Goal: Check status

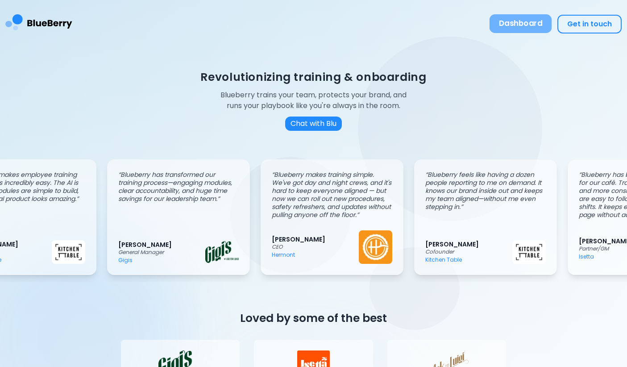
scroll to position [0, 55]
click at [519, 24] on button "Dashboard" at bounding box center [521, 23] width 63 height 19
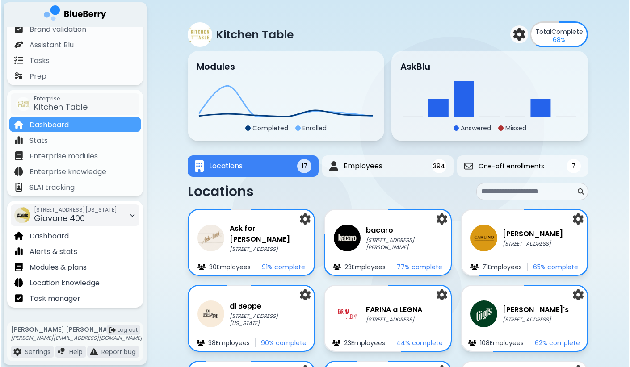
scroll to position [86, 0]
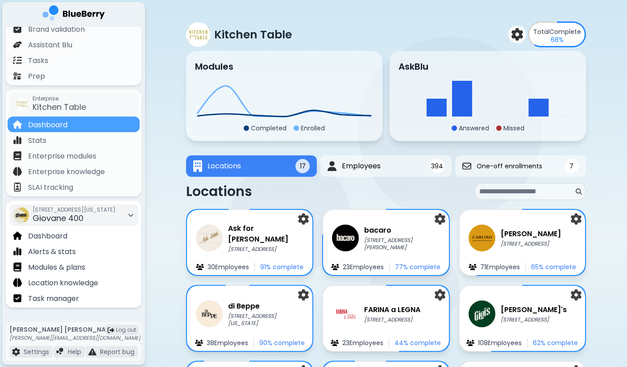
click at [97, 218] on div "[STREET_ADDRESS][US_STATE]" at bounding box center [74, 215] width 83 height 20
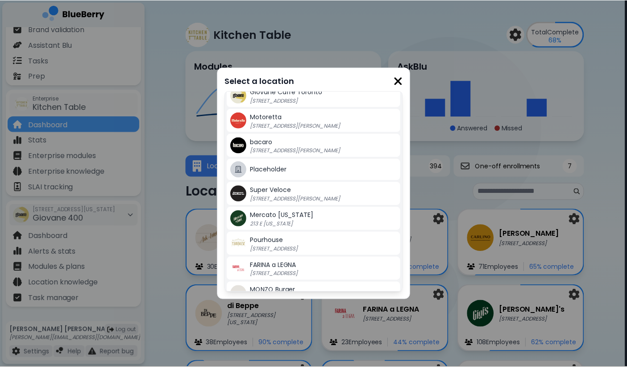
scroll to position [137, 0]
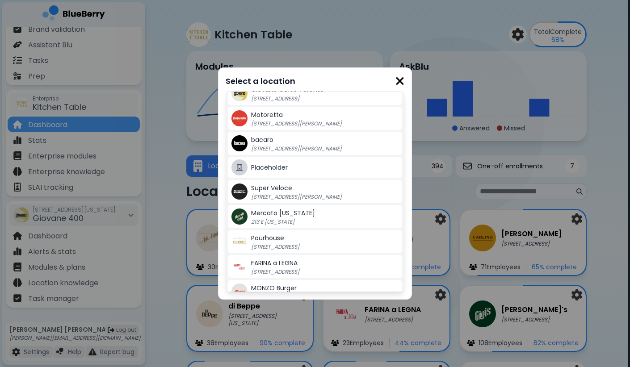
click at [280, 218] on div "Mercato [US_STATE] 213 E [US_STATE]" at bounding box center [324, 217] width 147 height 18
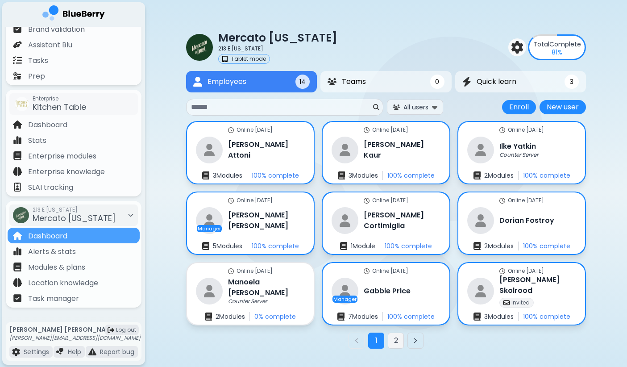
click at [393, 342] on button "2" at bounding box center [396, 341] width 16 height 16
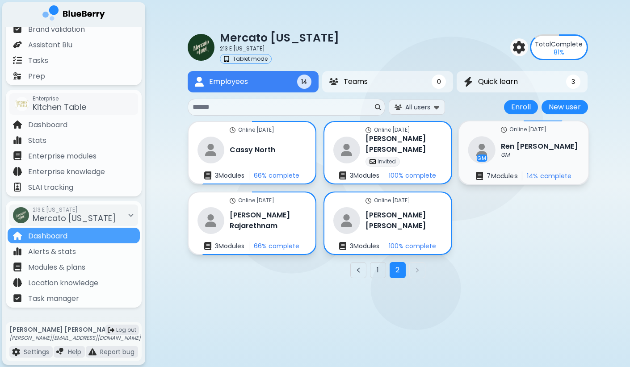
click at [503, 150] on h3 "[PERSON_NAME]" at bounding box center [539, 146] width 77 height 11
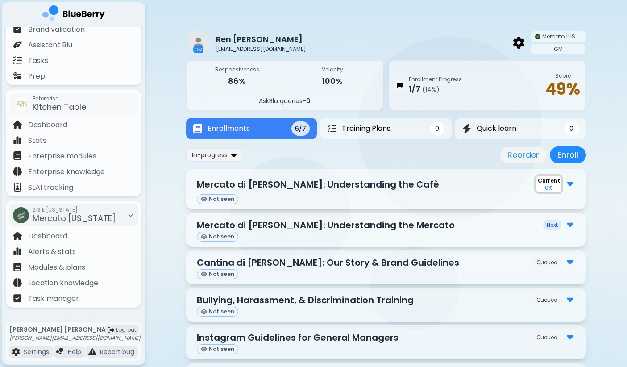
click at [568, 184] on img at bounding box center [570, 183] width 7 height 12
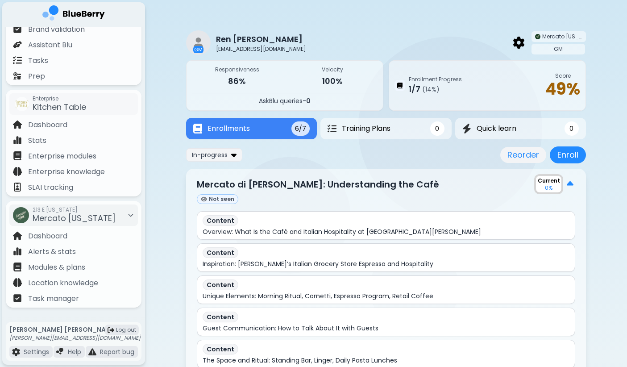
click at [424, 155] on div "In-progress Reorder Enroll" at bounding box center [386, 154] width 400 height 17
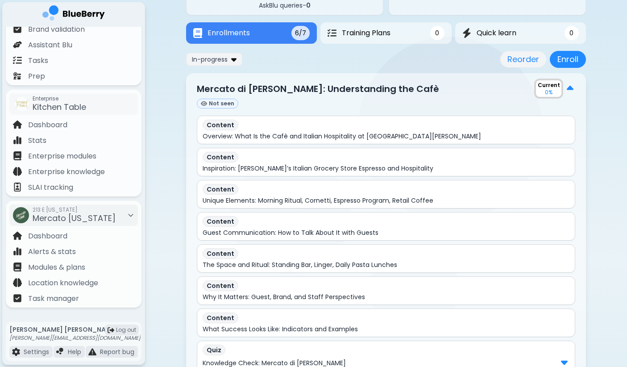
scroll to position [37, 0]
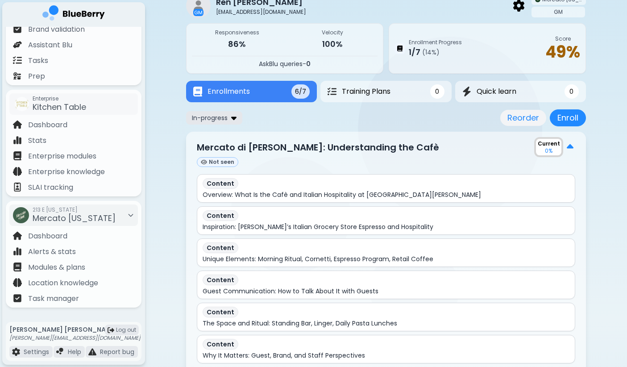
click at [230, 118] on div "In-progress" at bounding box center [214, 117] width 56 height 13
click at [228, 159] on button "Completed" at bounding box center [214, 161] width 51 height 13
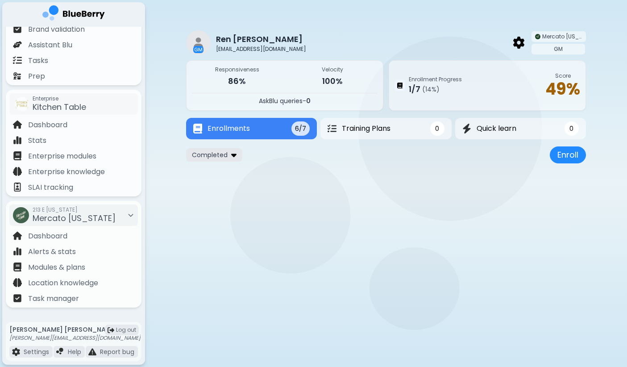
scroll to position [0, 0]
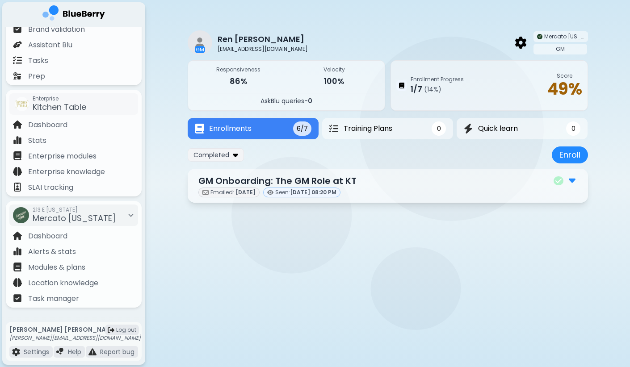
click at [572, 180] on img at bounding box center [571, 180] width 7 height 12
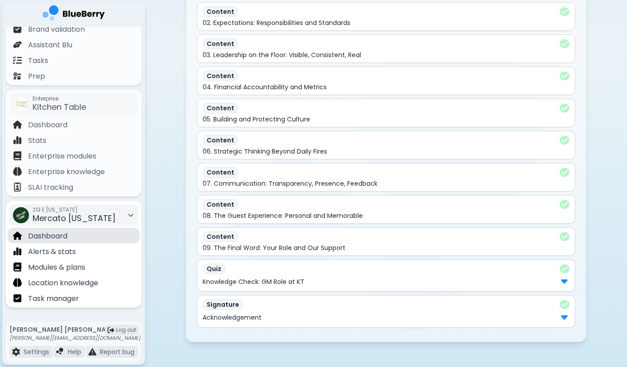
scroll to position [267, 0]
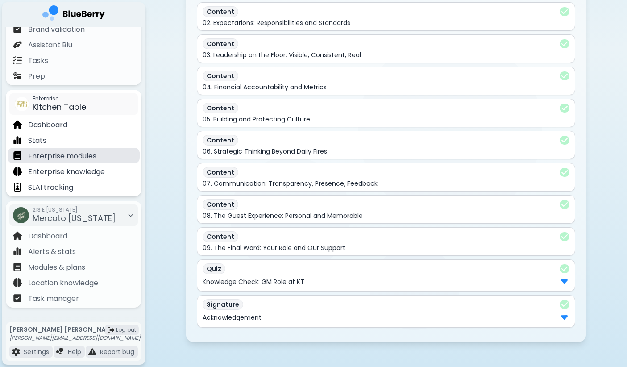
click at [71, 157] on p "Enterprise modules" at bounding box center [62, 156] width 68 height 11
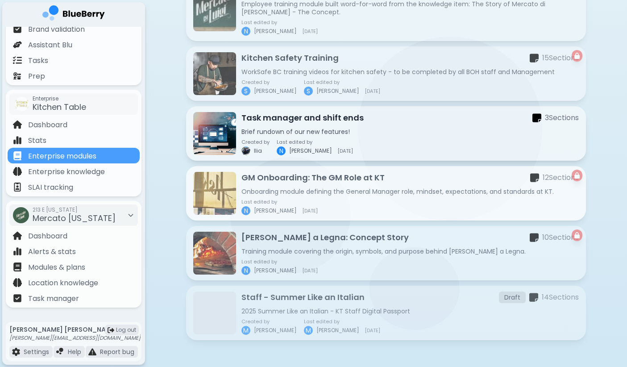
scroll to position [778, 0]
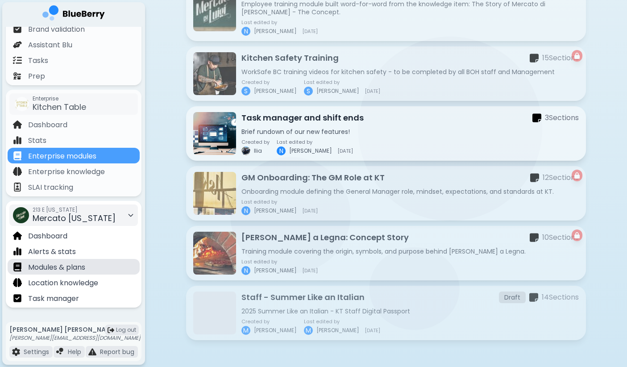
click at [87, 267] on div "Modules & plans" at bounding box center [74, 267] width 132 height 16
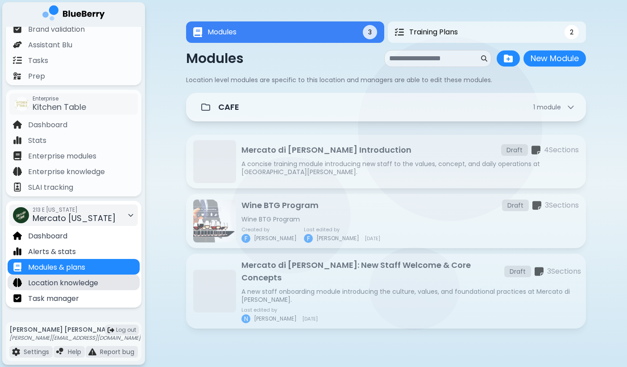
click at [90, 280] on p "Location knowledge" at bounding box center [63, 283] width 70 height 11
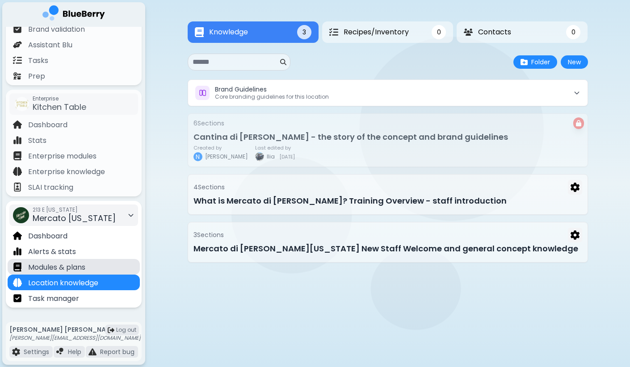
click at [113, 272] on div "Modules & plans" at bounding box center [74, 267] width 132 height 16
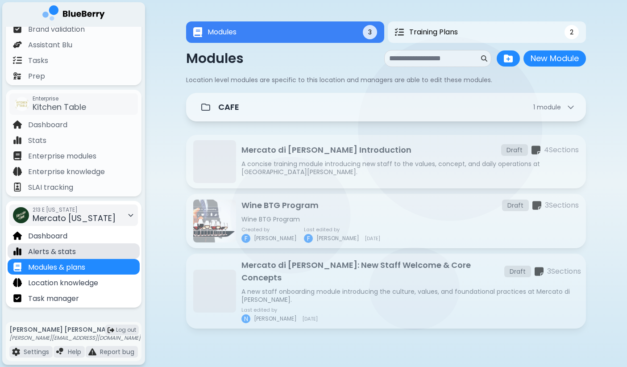
click at [105, 252] on div "Alerts & stats" at bounding box center [74, 251] width 132 height 16
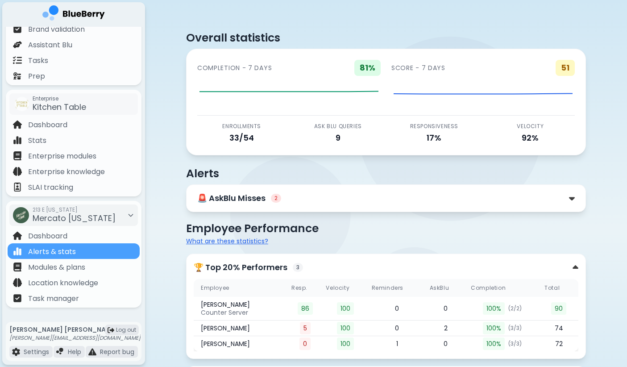
click at [313, 206] on div "🚨 AskBlu Misses 2" at bounding box center [386, 198] width 400 height 28
click at [395, 202] on div "🚨 AskBlu Misses 2" at bounding box center [386, 198] width 378 height 13
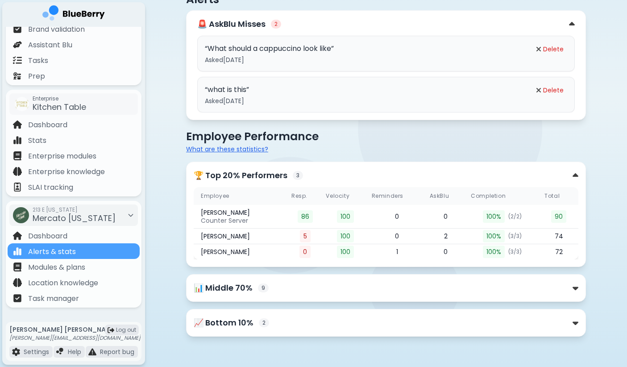
scroll to position [174, 0]
click at [224, 293] on p "📊 Middle 70%" at bounding box center [223, 288] width 59 height 13
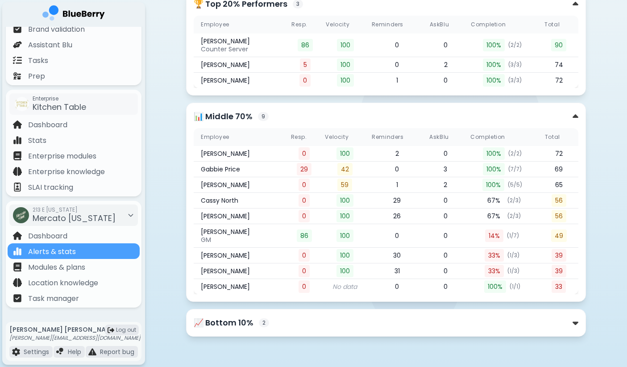
scroll to position [346, 0]
click at [236, 325] on p "📈 Bottom 10%" at bounding box center [224, 323] width 60 height 13
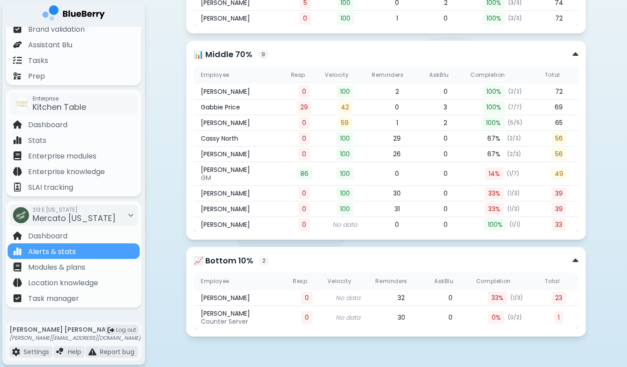
scroll to position [408, 0]
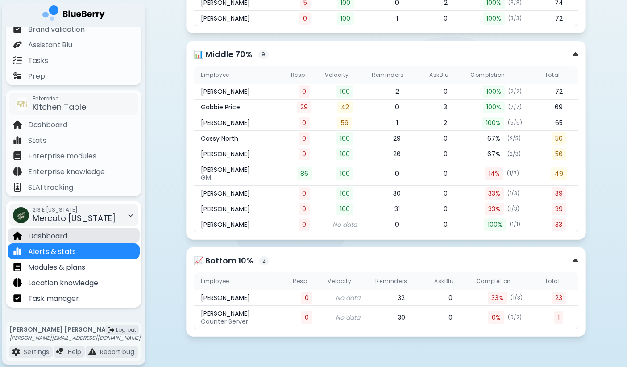
click at [105, 238] on div "Dashboard" at bounding box center [74, 236] width 132 height 16
